Goal: Information Seeking & Learning: Learn about a topic

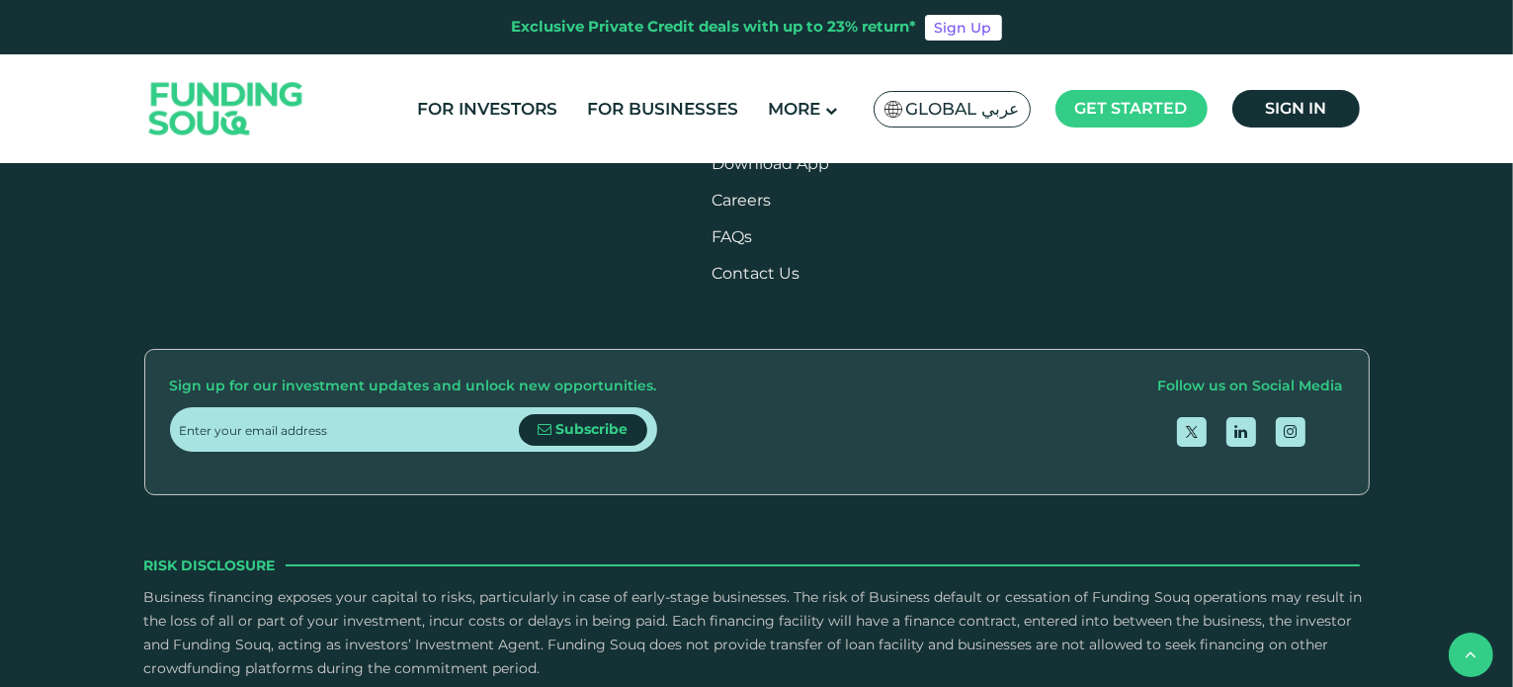
scroll to position [2413, 0]
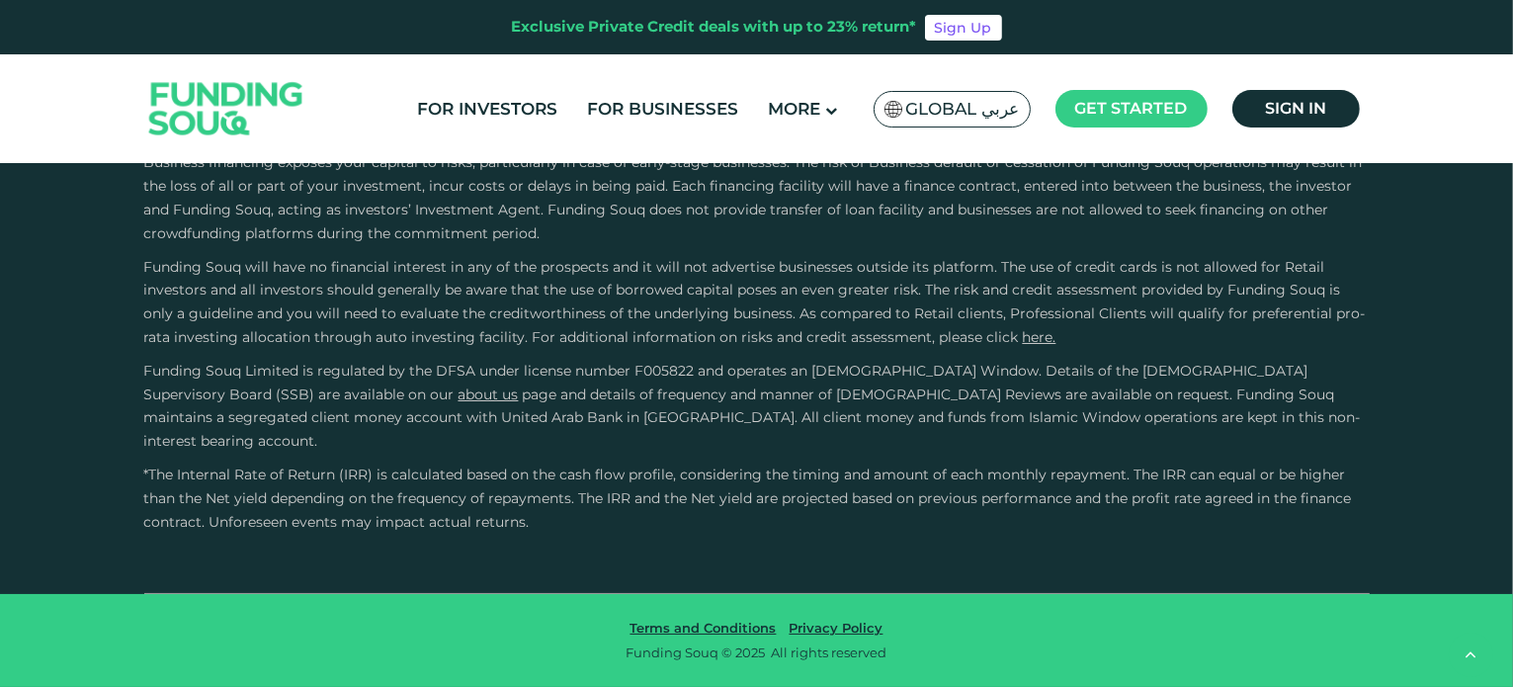
type tc-range-slider "4"
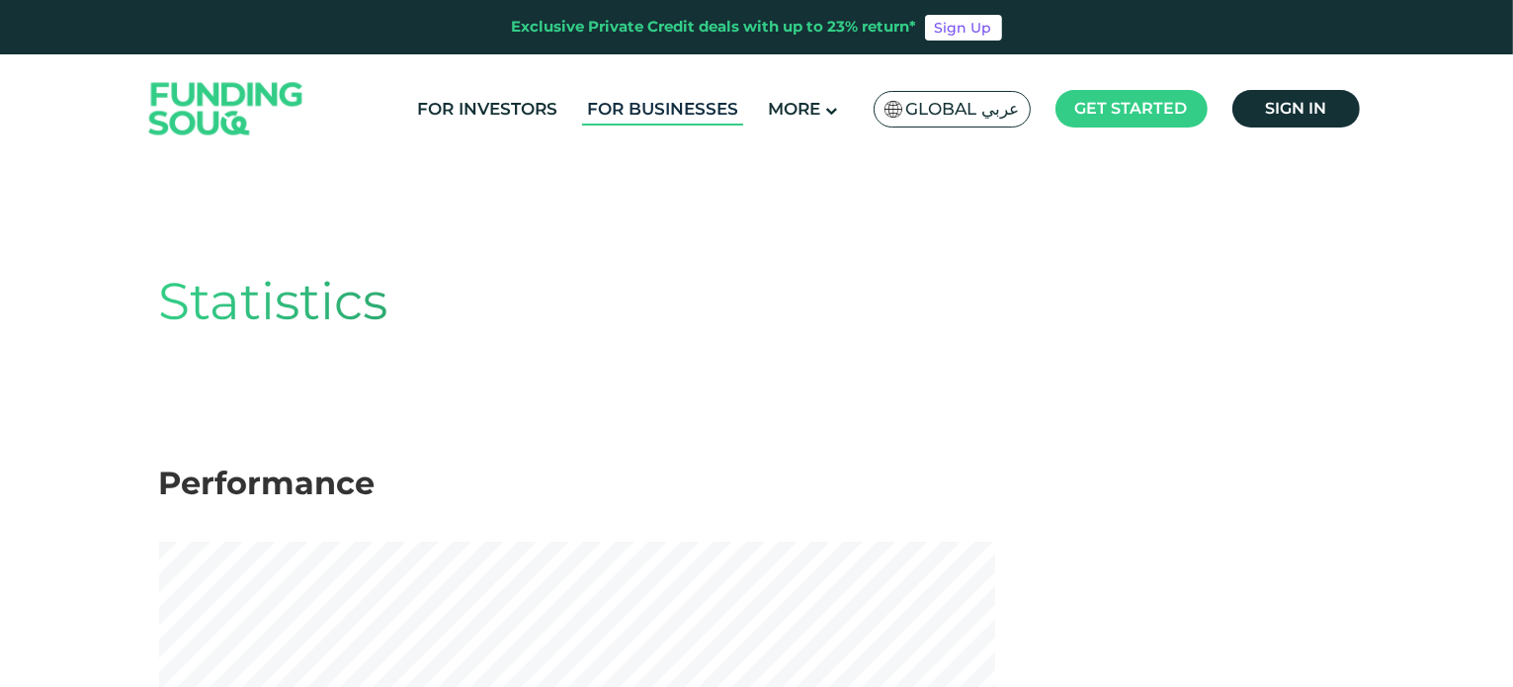
click at [724, 104] on link "For Businesses" at bounding box center [662, 109] width 161 height 33
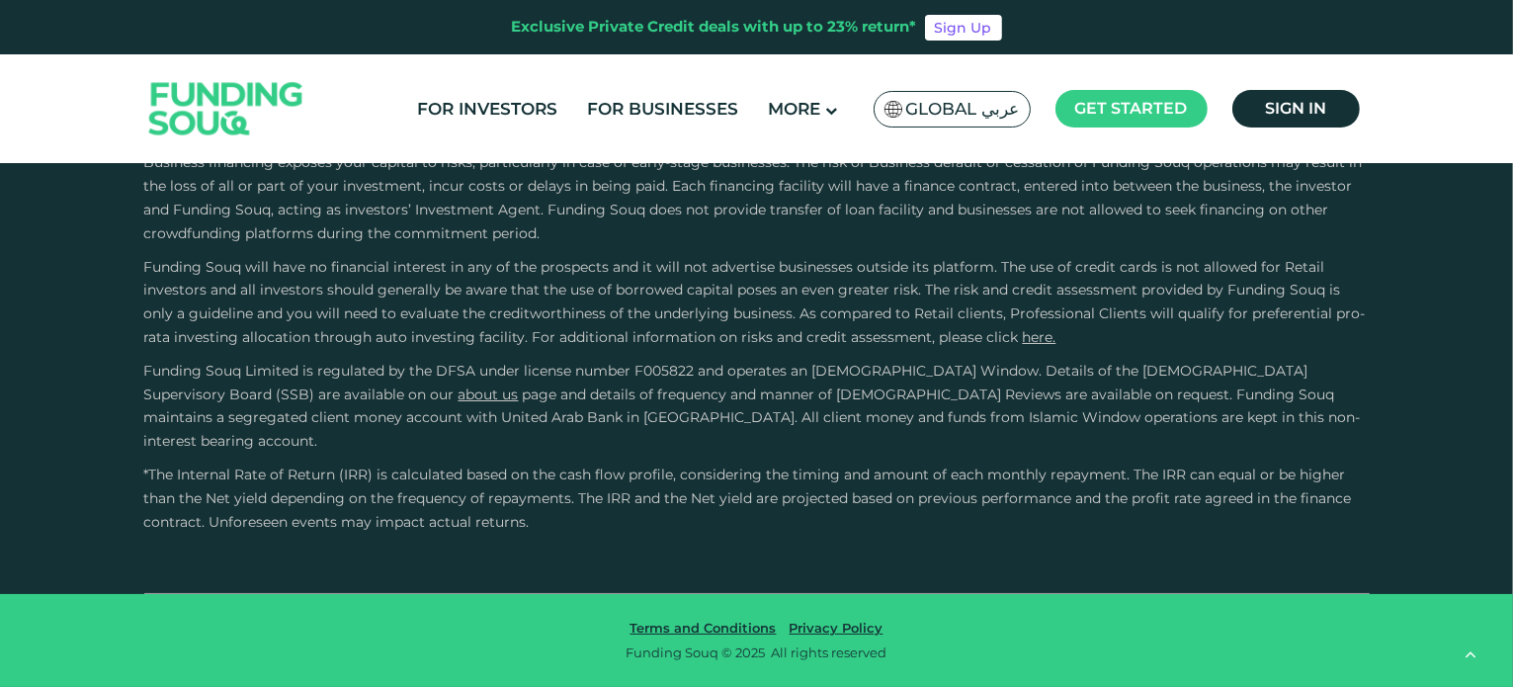
scroll to position [4338, 0]
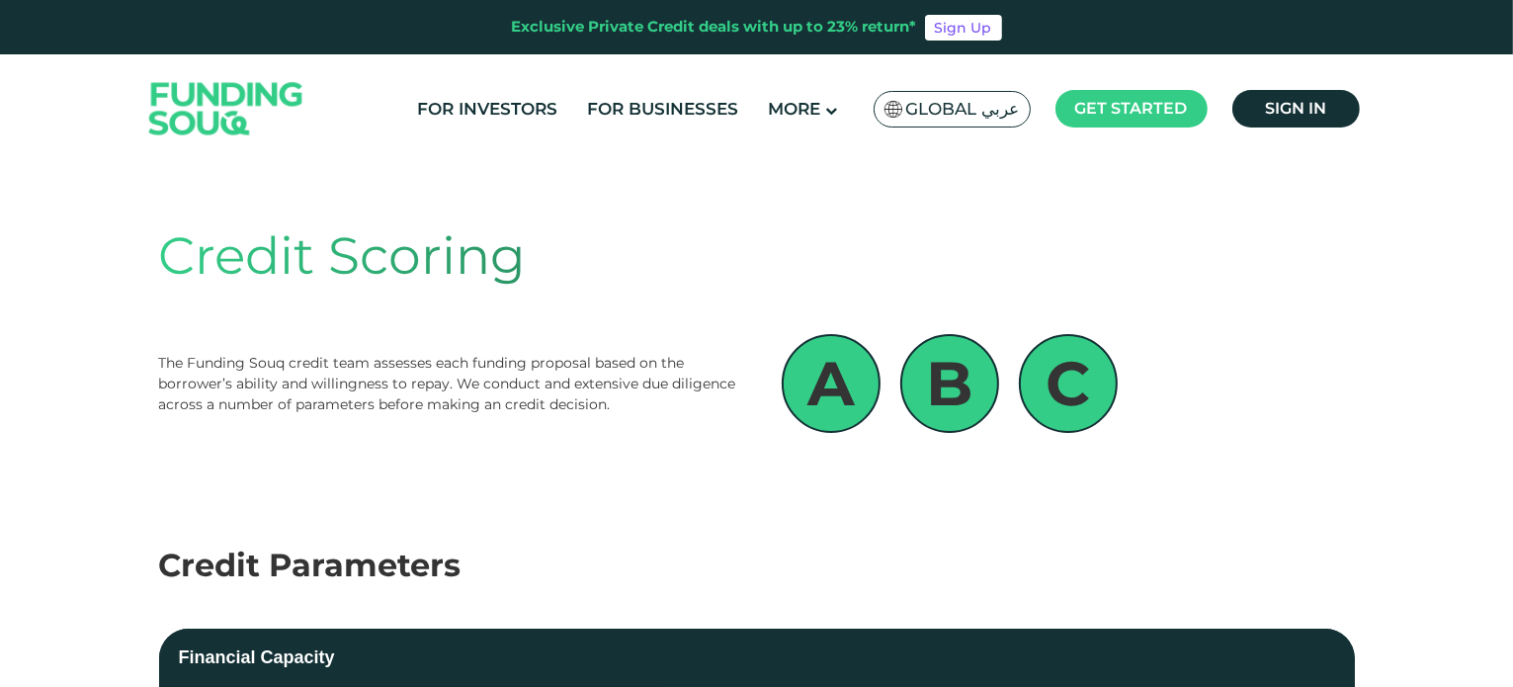
click at [200, 102] on img at bounding box center [226, 109] width 194 height 100
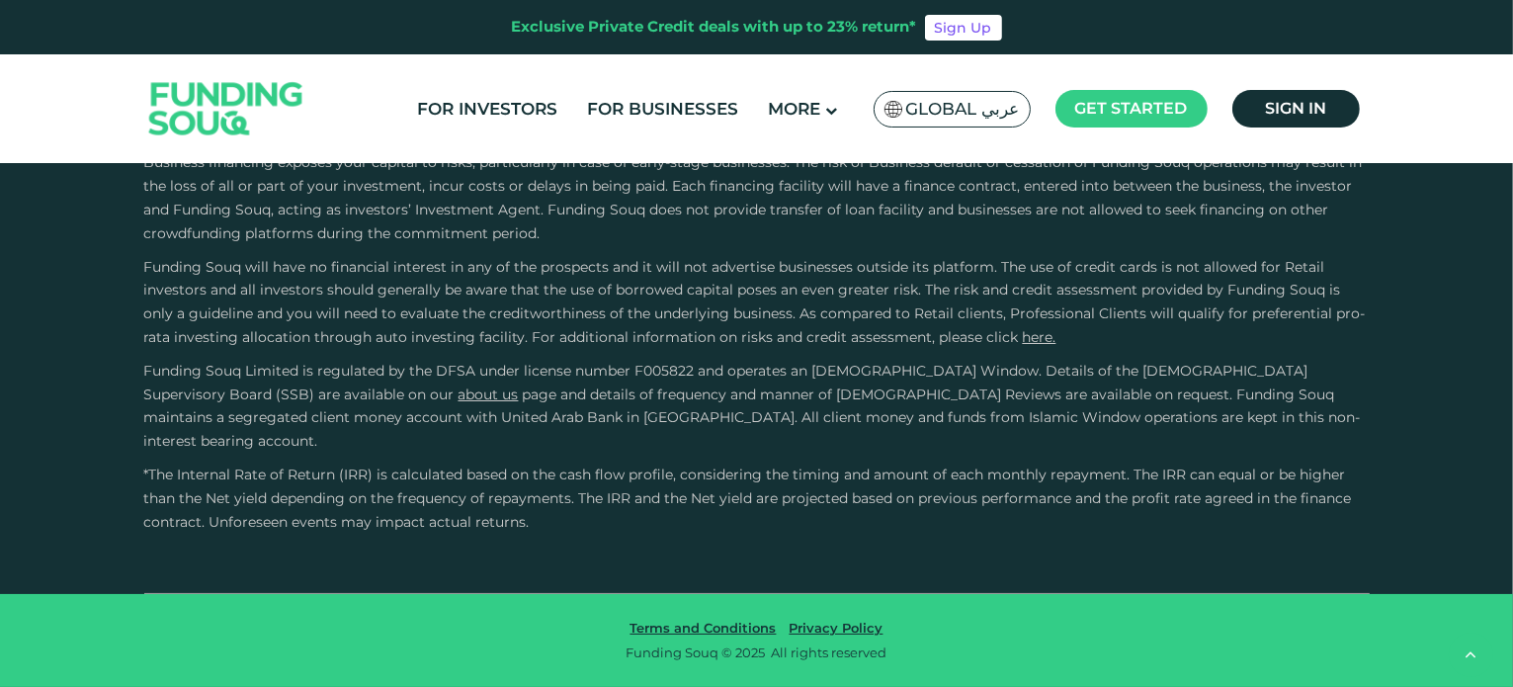
scroll to position [3423, 0]
drag, startPoint x: 809, startPoint y: 422, endPoint x: 884, endPoint y: 457, distance: 82.7
type tc-range-slider "5"
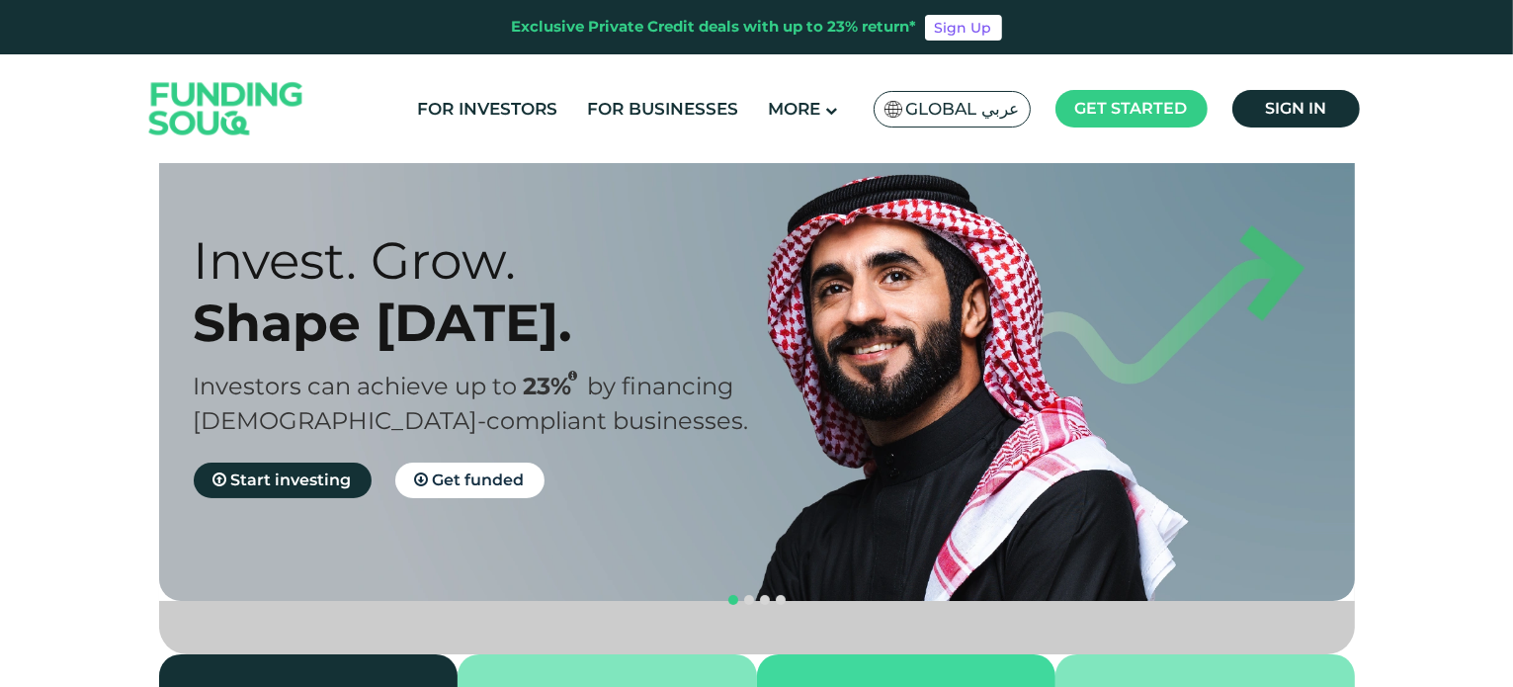
scroll to position [57, 0]
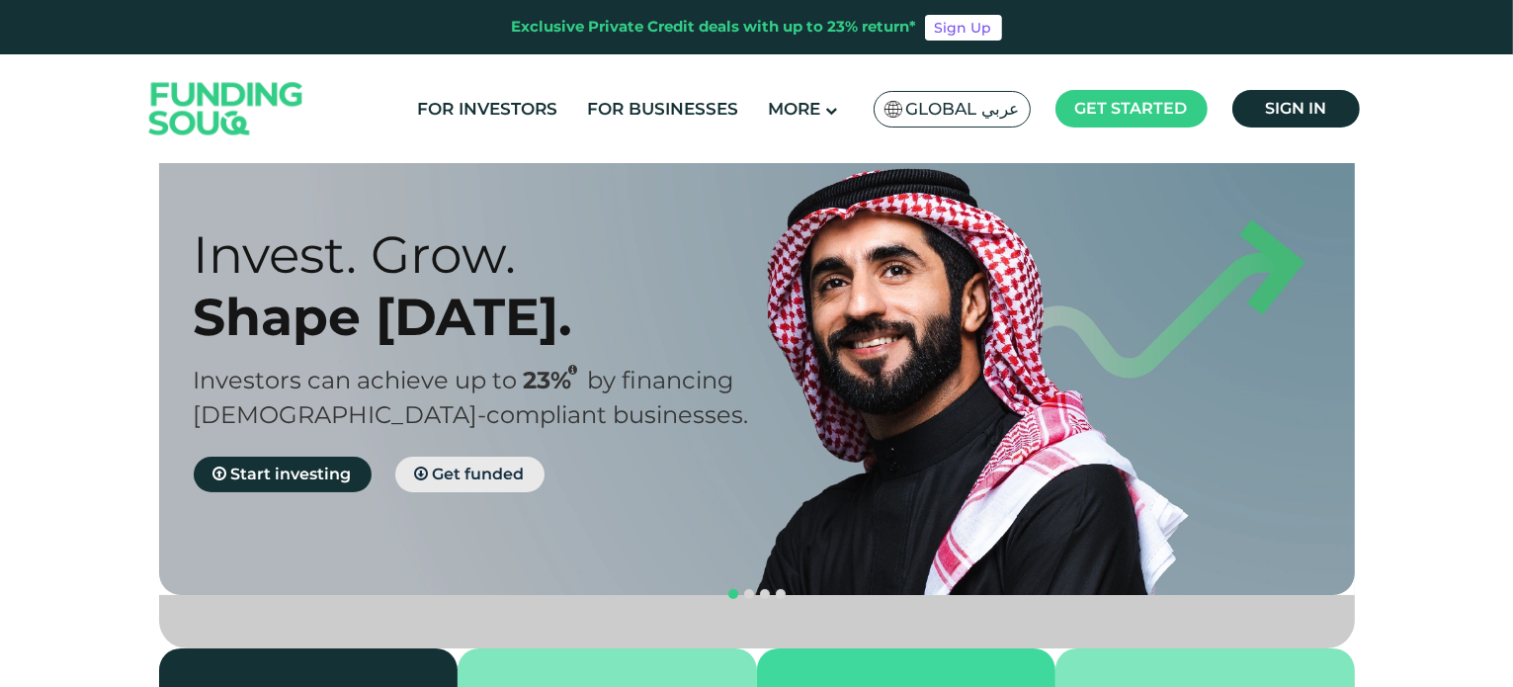
click at [469, 477] on span "Get funded" at bounding box center [479, 473] width 92 height 19
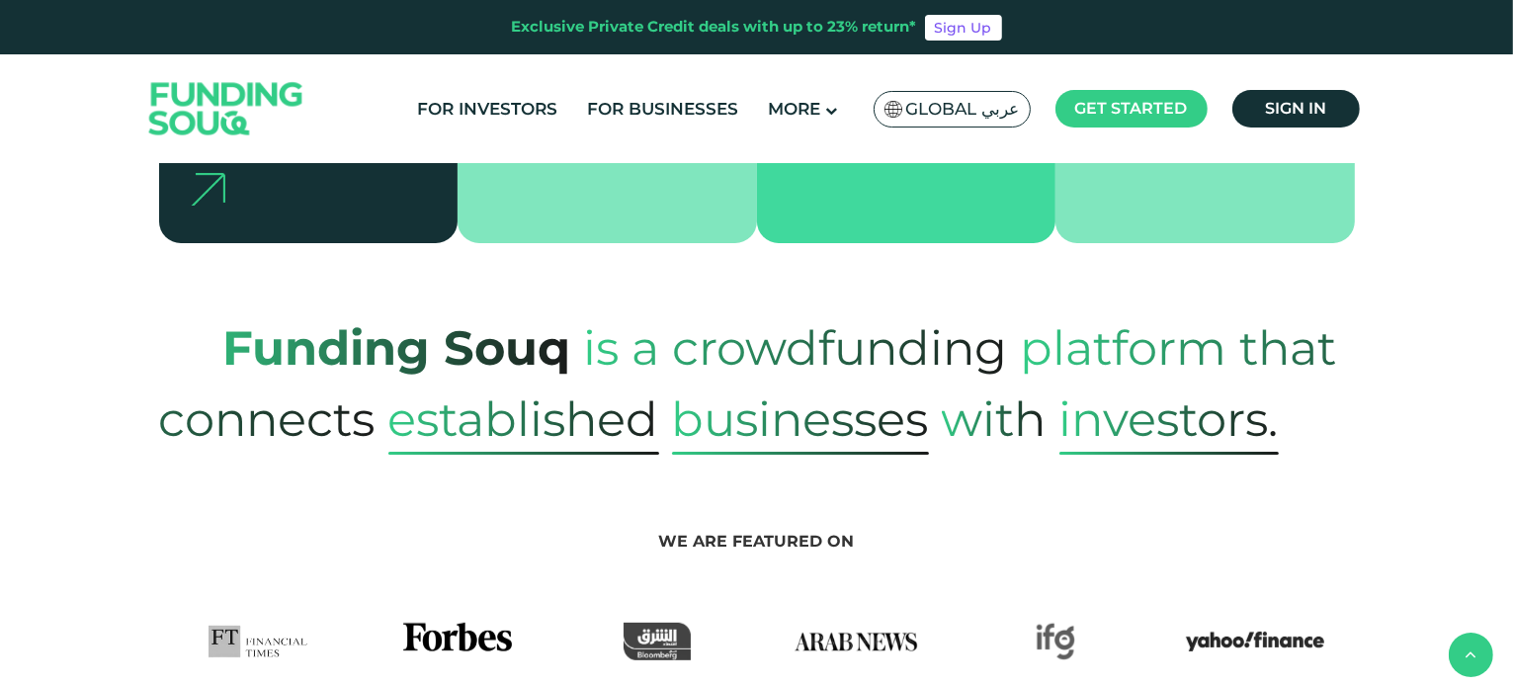
scroll to position [739, 0]
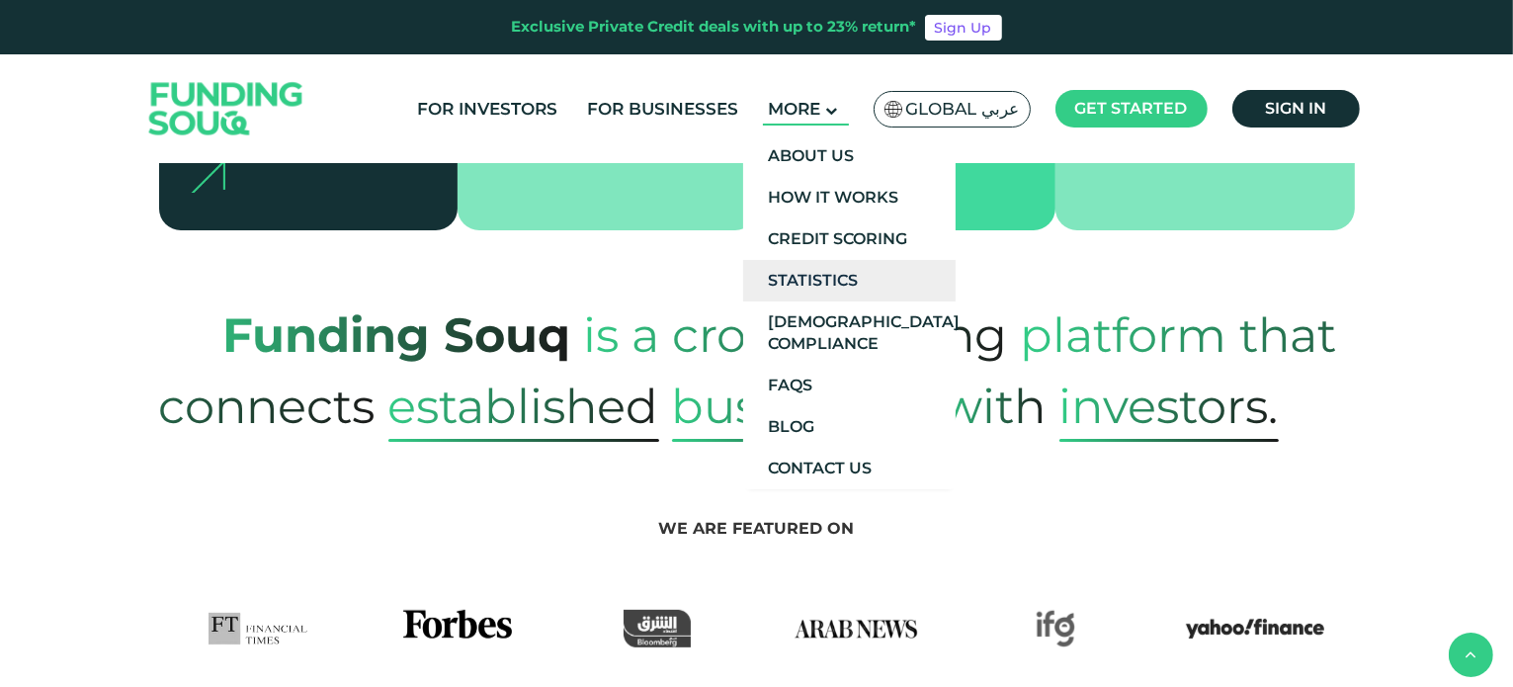
click at [822, 282] on link "Statistics" at bounding box center [849, 281] width 212 height 42
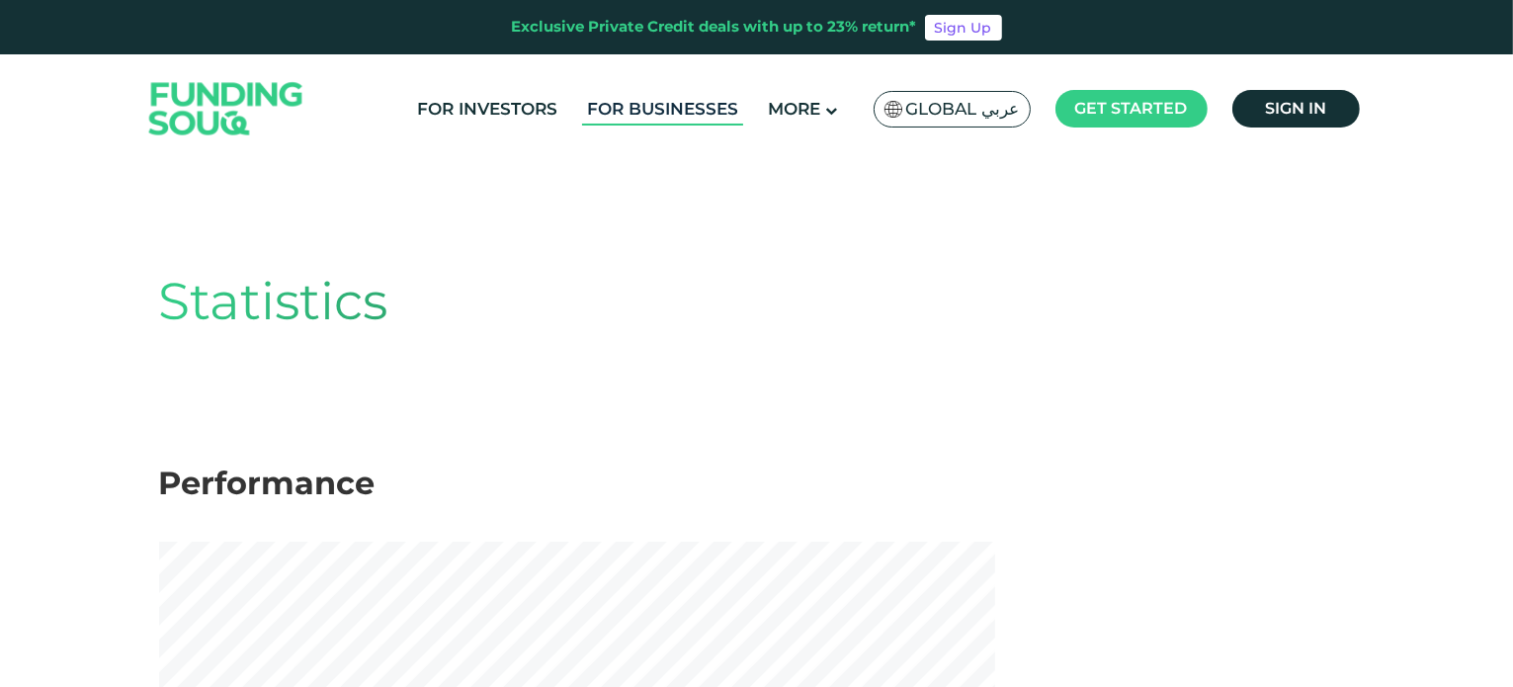
click at [653, 114] on link "For Businesses" at bounding box center [662, 109] width 161 height 33
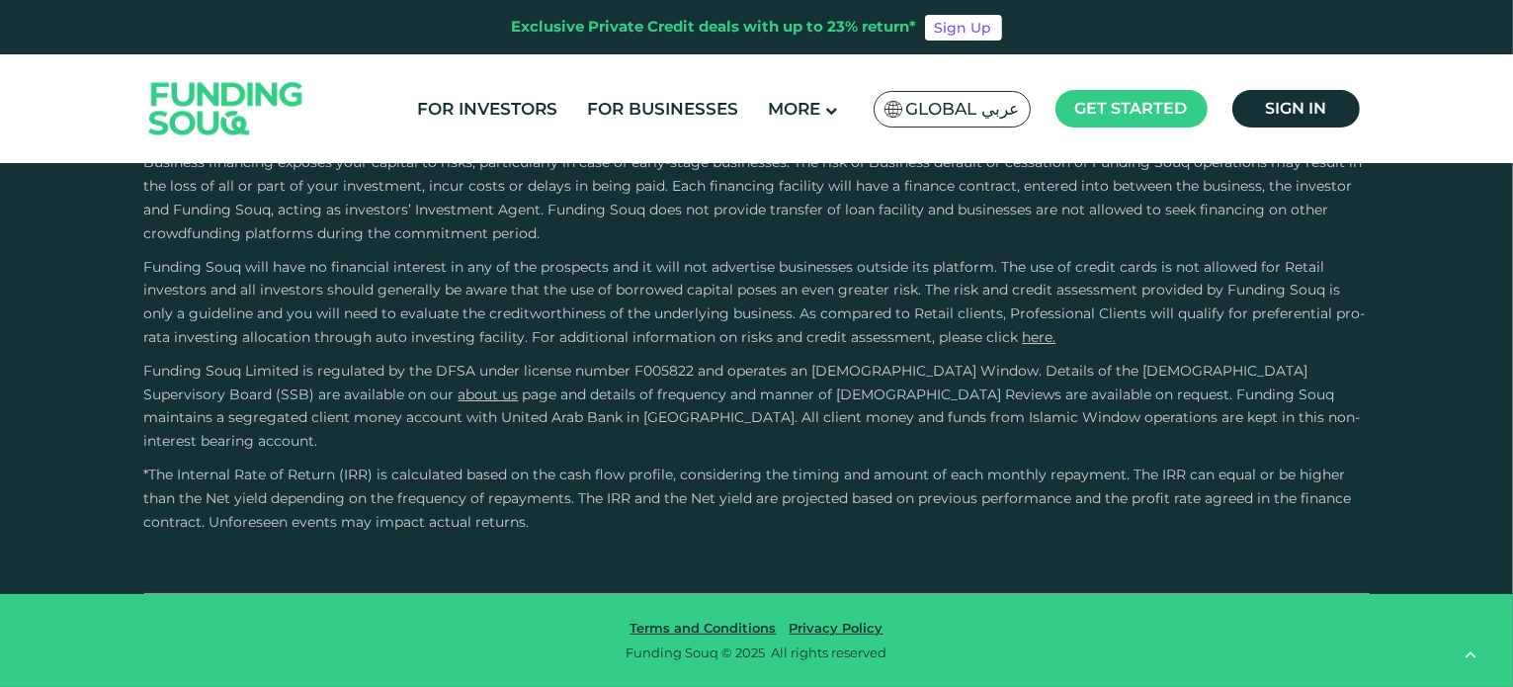
scroll to position [4251, 0]
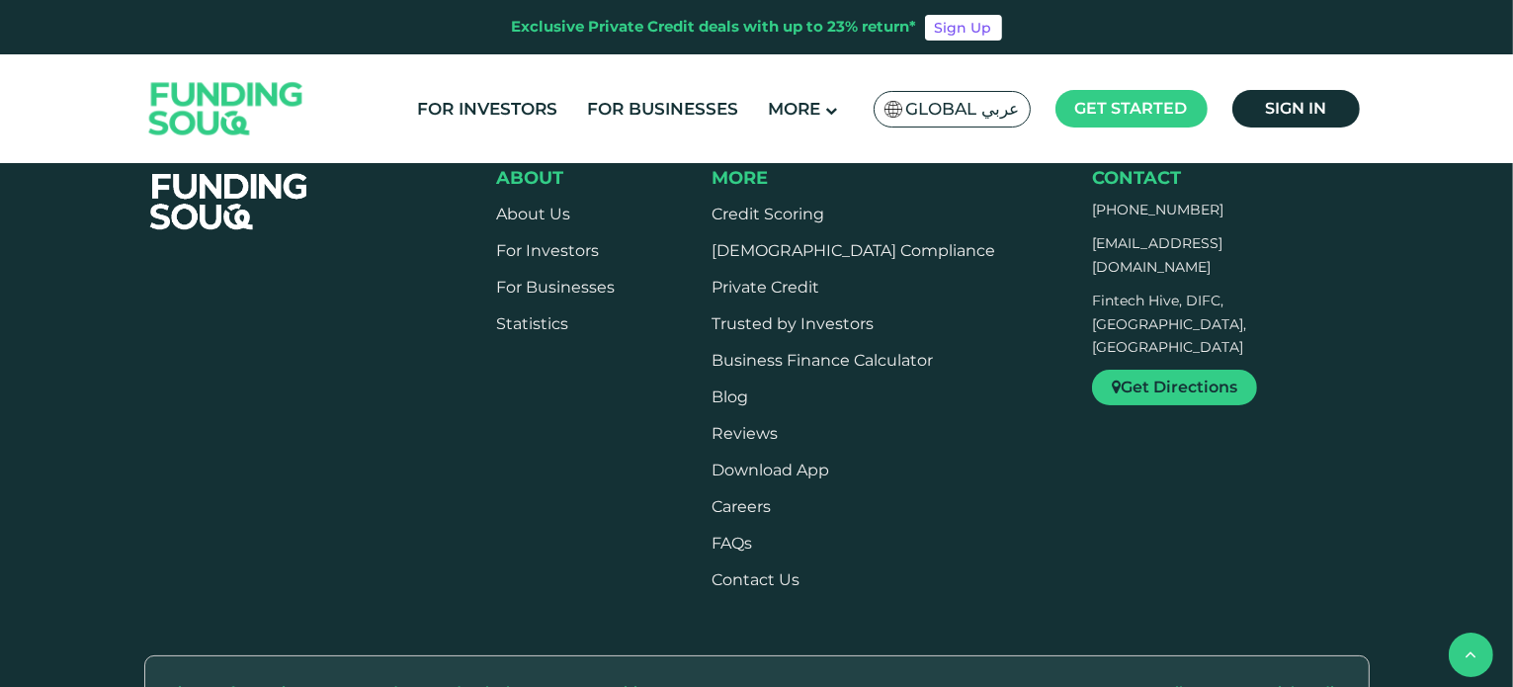
scroll to position [1418, 0]
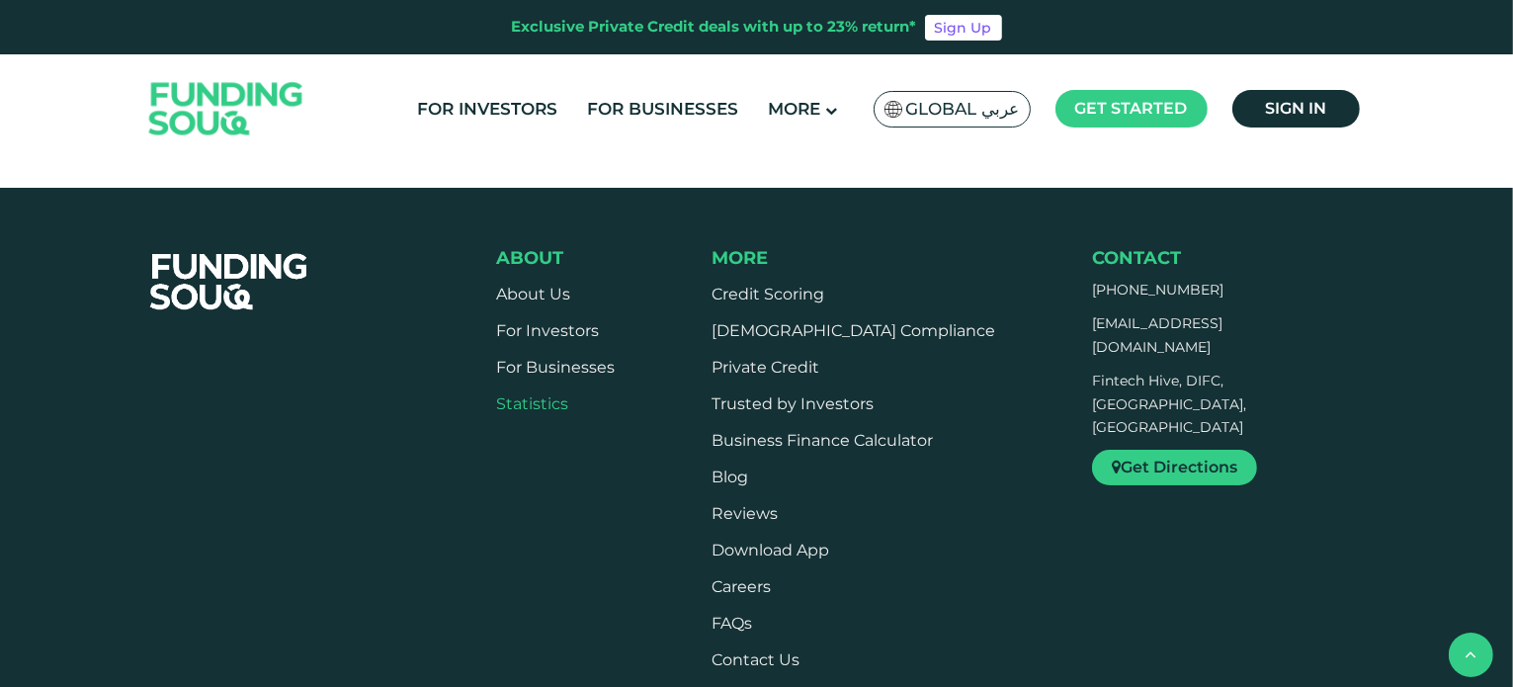
click at [553, 402] on link "Statistics" at bounding box center [532, 403] width 72 height 19
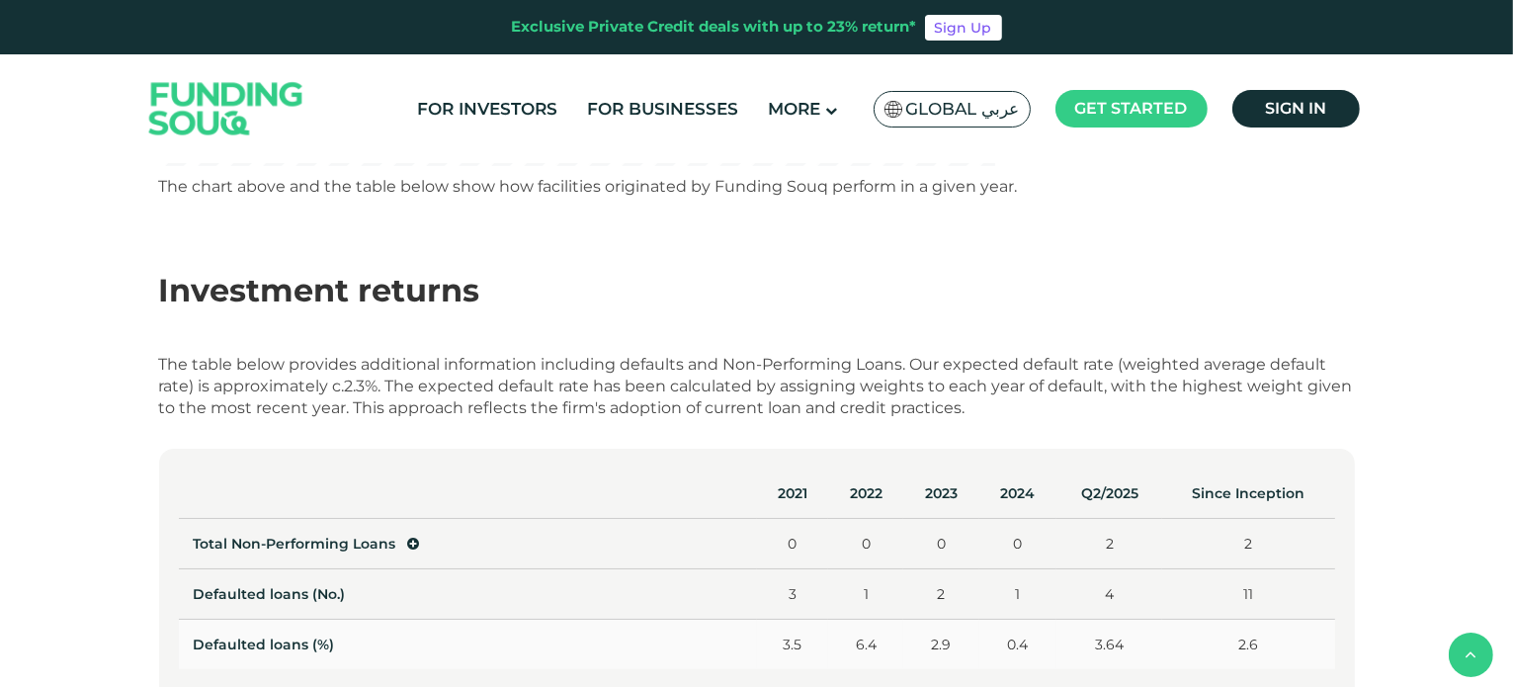
scroll to position [715, 0]
